Goal: Task Accomplishment & Management: Manage account settings

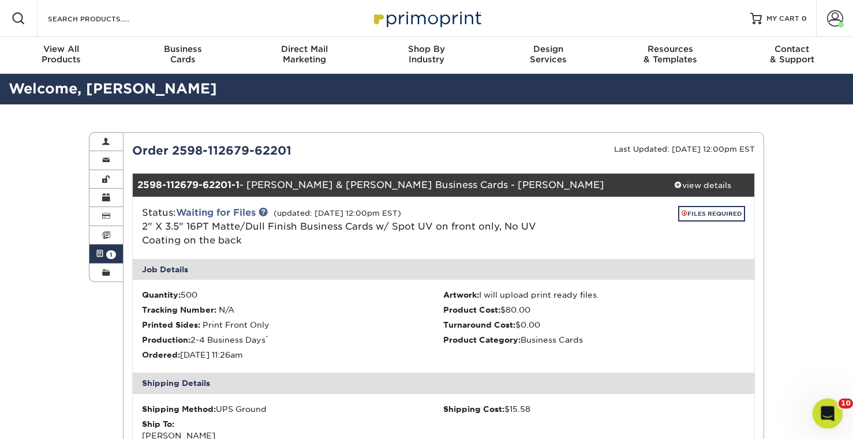
click at [825, 404] on icon "Open Intercom Messenger" at bounding box center [826, 412] width 19 height 19
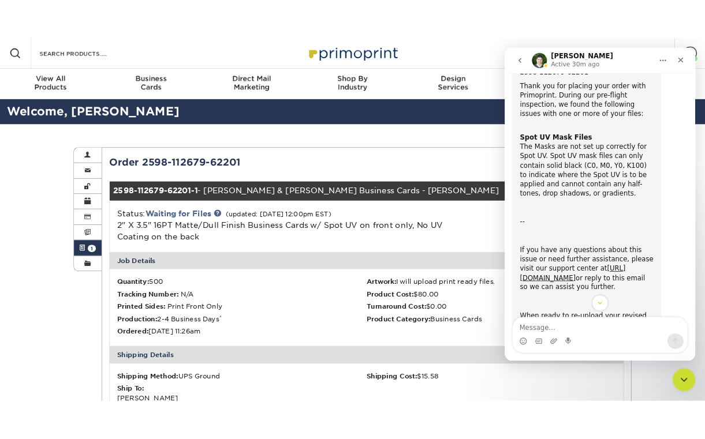
scroll to position [58, 0]
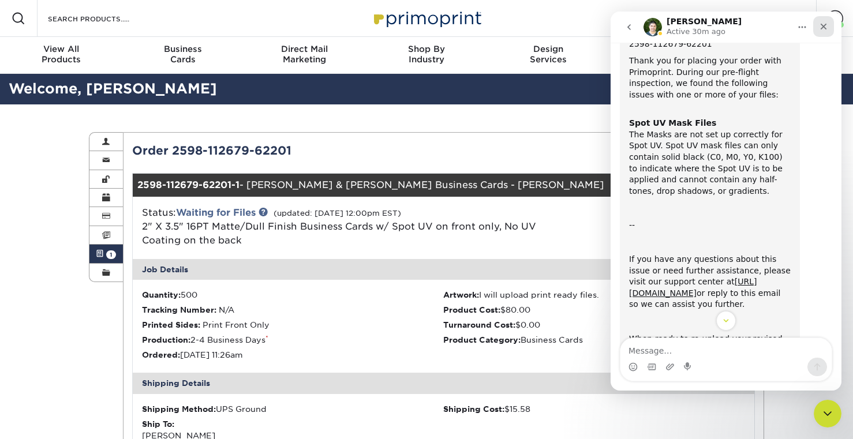
click at [824, 34] on div "Close" at bounding box center [823, 26] width 21 height 21
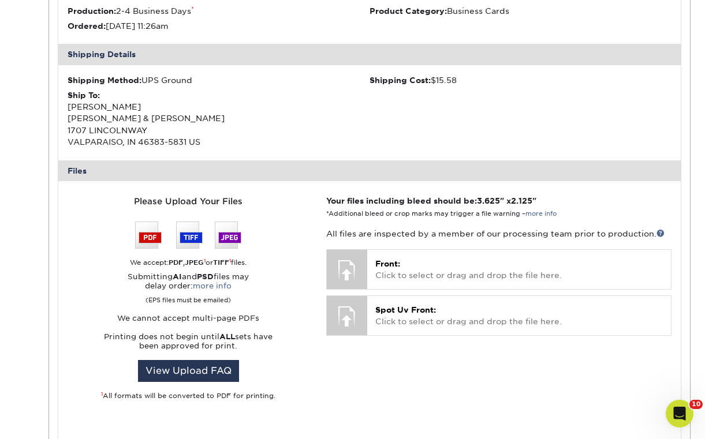
scroll to position [330, 0]
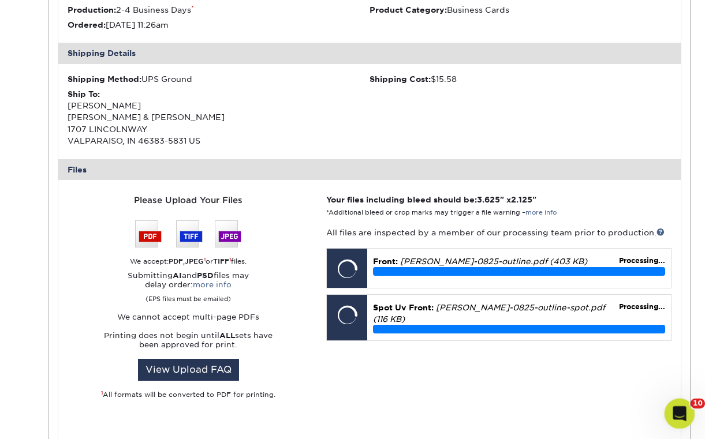
click at [666, 405] on div "Open Intercom Messenger" at bounding box center [678, 412] width 38 height 38
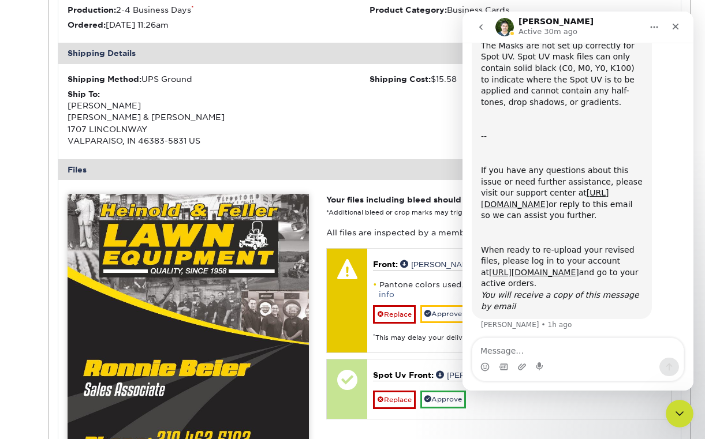
scroll to position [152, 0]
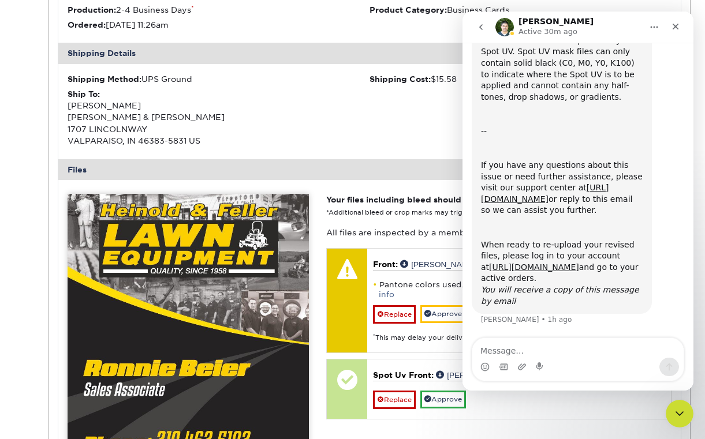
click at [679, 27] on icon "Close" at bounding box center [675, 26] width 9 height 9
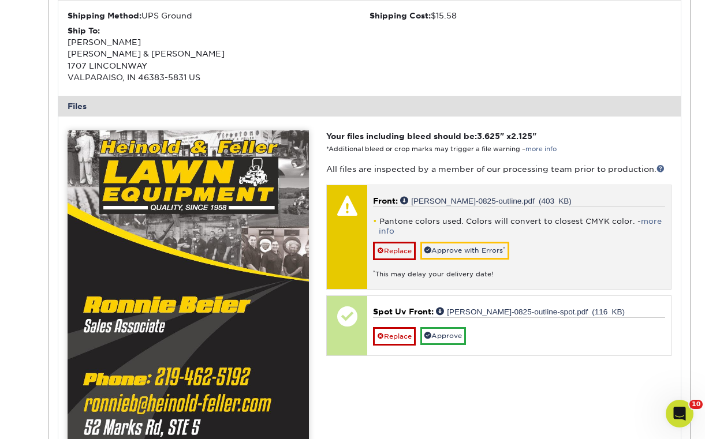
scroll to position [396, 0]
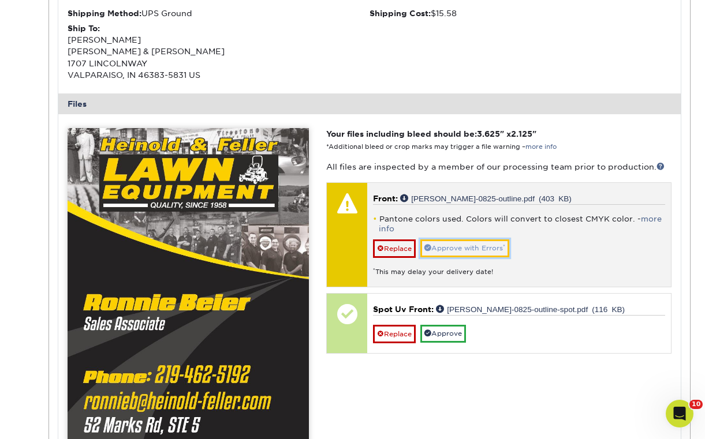
click at [459, 249] on link "Approve with Errors *" at bounding box center [464, 249] width 89 height 18
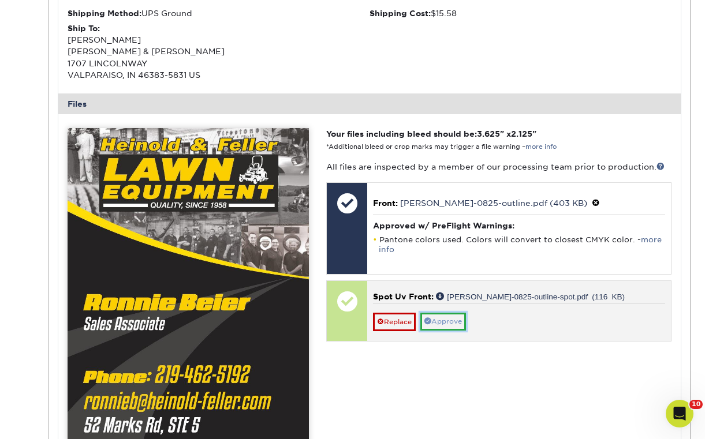
click at [452, 320] on link "Approve" at bounding box center [443, 322] width 46 height 18
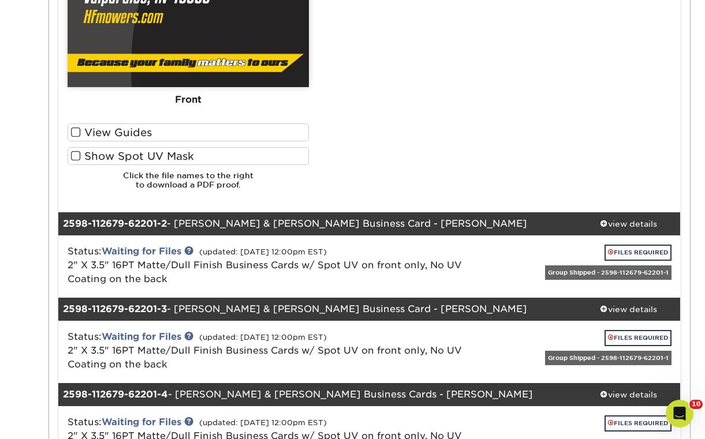
scroll to position [851, 0]
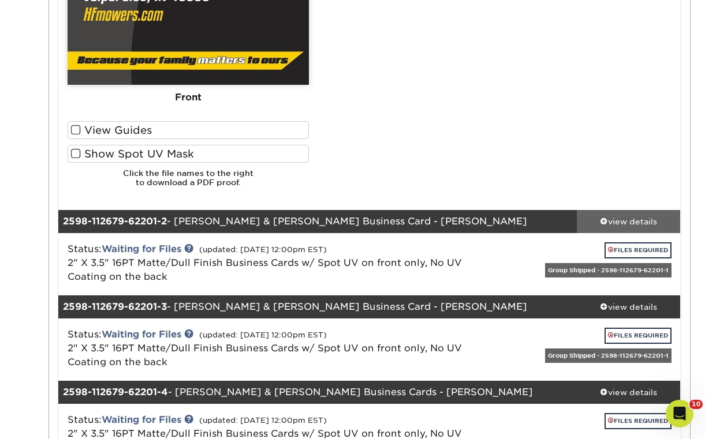
click at [619, 229] on link "view details" at bounding box center [629, 221] width 104 height 23
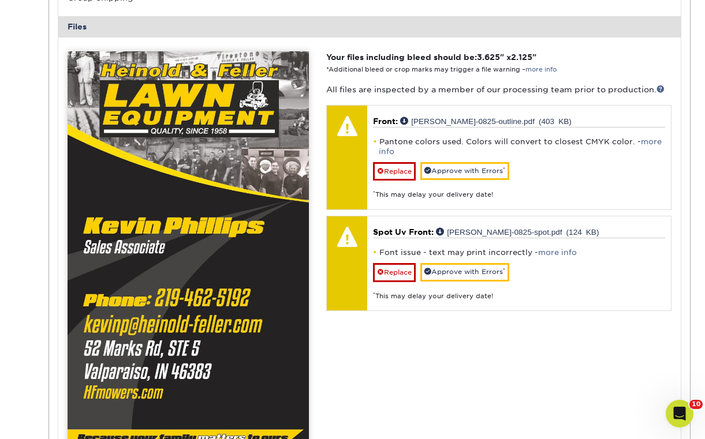
scroll to position [1326, 0]
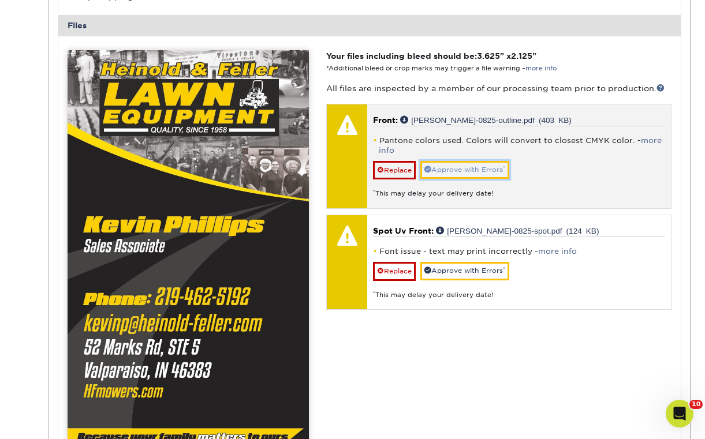
click at [475, 168] on link "Approve with Errors *" at bounding box center [464, 170] width 89 height 18
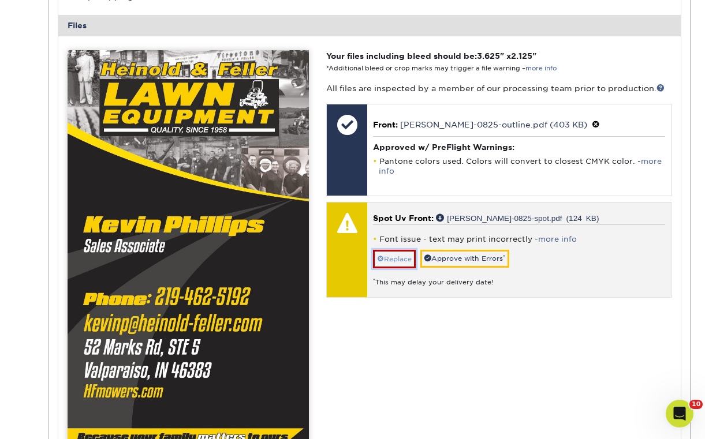
click at [389, 260] on link "Replace" at bounding box center [394, 259] width 43 height 18
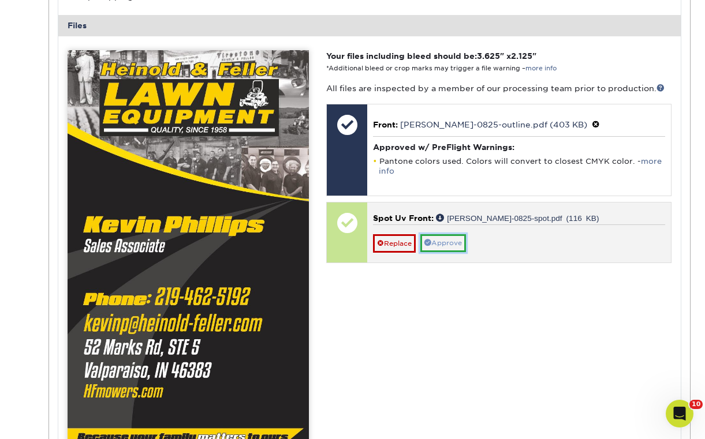
click at [446, 240] on link "Approve" at bounding box center [443, 243] width 46 height 18
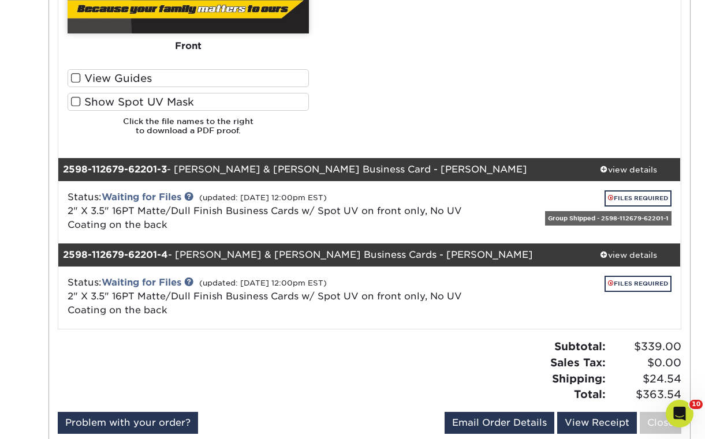
scroll to position [1775, 0]
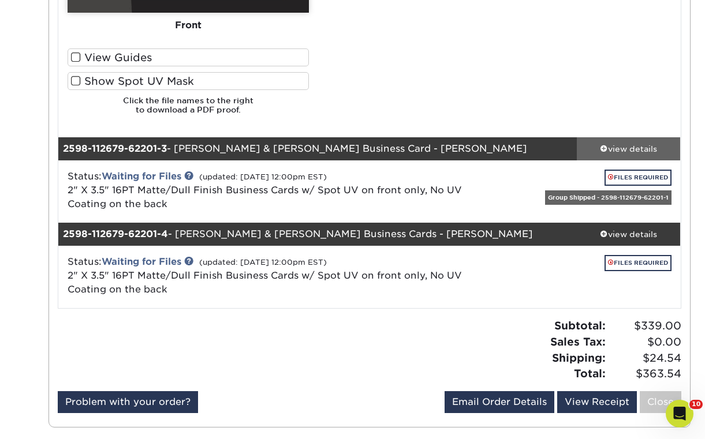
click at [635, 149] on div "view details" at bounding box center [629, 149] width 104 height 12
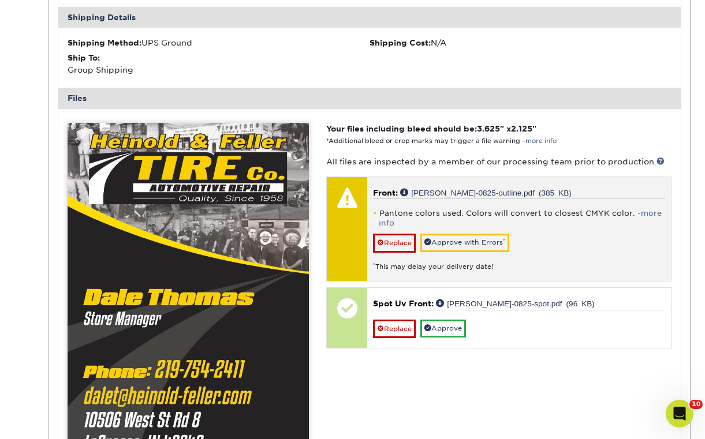
scroll to position [2114, 0]
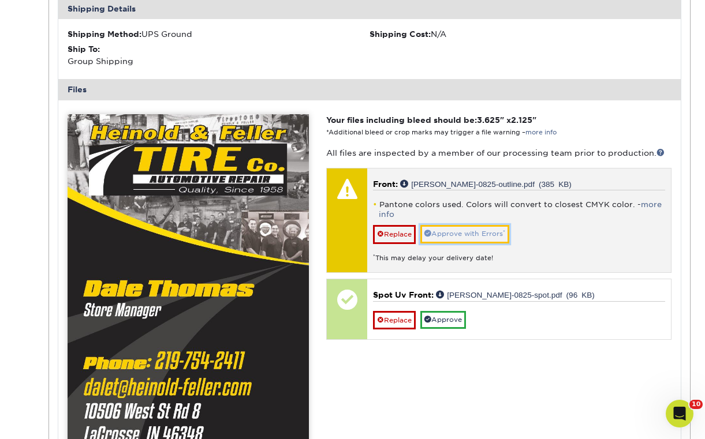
click at [488, 234] on link "Approve with Errors *" at bounding box center [464, 234] width 89 height 18
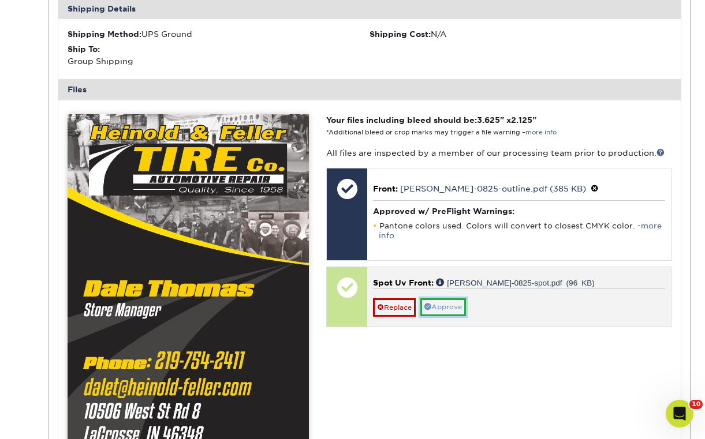
click at [453, 305] on link "Approve" at bounding box center [443, 307] width 46 height 18
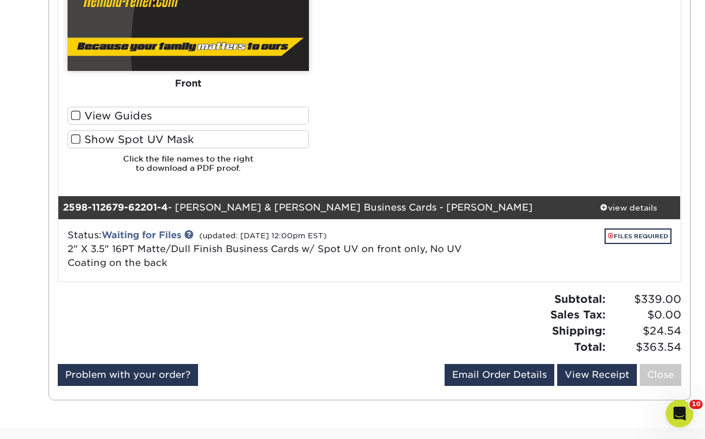
scroll to position [2574, 0]
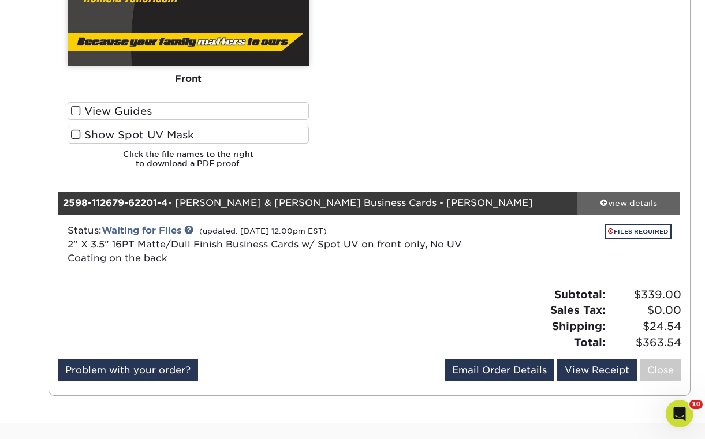
click at [625, 200] on div "view details" at bounding box center [629, 203] width 104 height 12
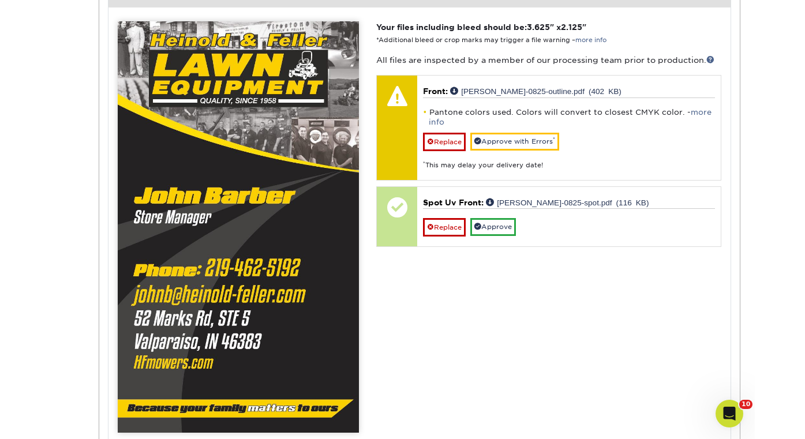
scroll to position [3091, 0]
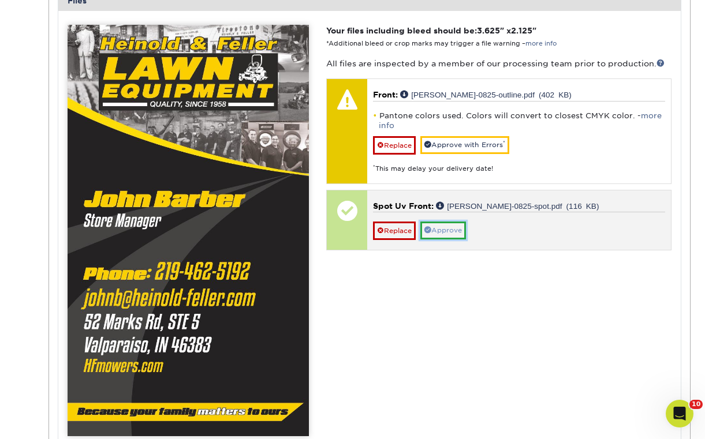
click at [449, 237] on link "Approve" at bounding box center [443, 231] width 46 height 18
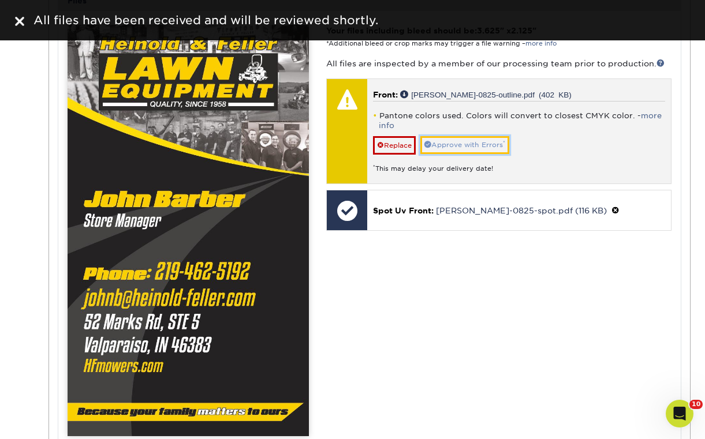
click at [457, 141] on link "Approve with Errors *" at bounding box center [464, 145] width 89 height 18
